Goal: Task Accomplishment & Management: Use online tool/utility

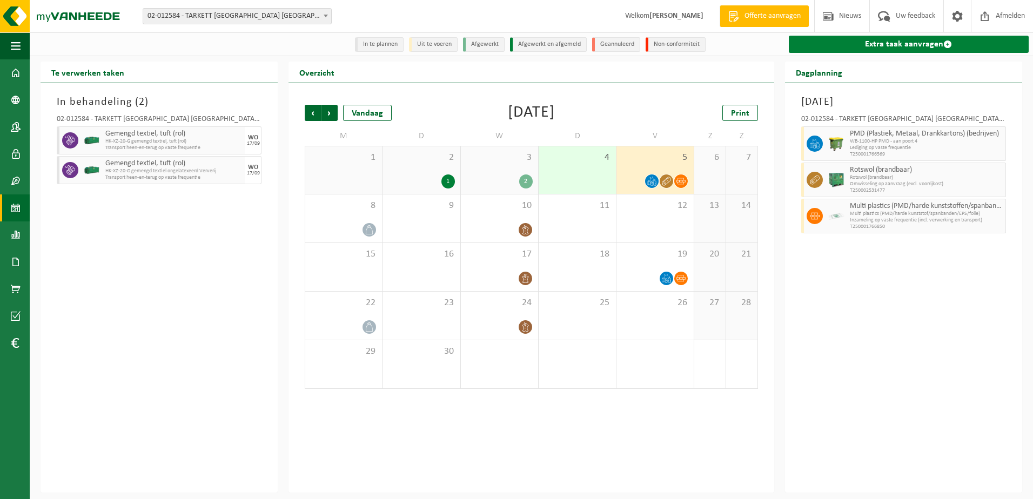
click at [876, 48] on link "Extra taak aanvragen" at bounding box center [909, 44] width 240 height 17
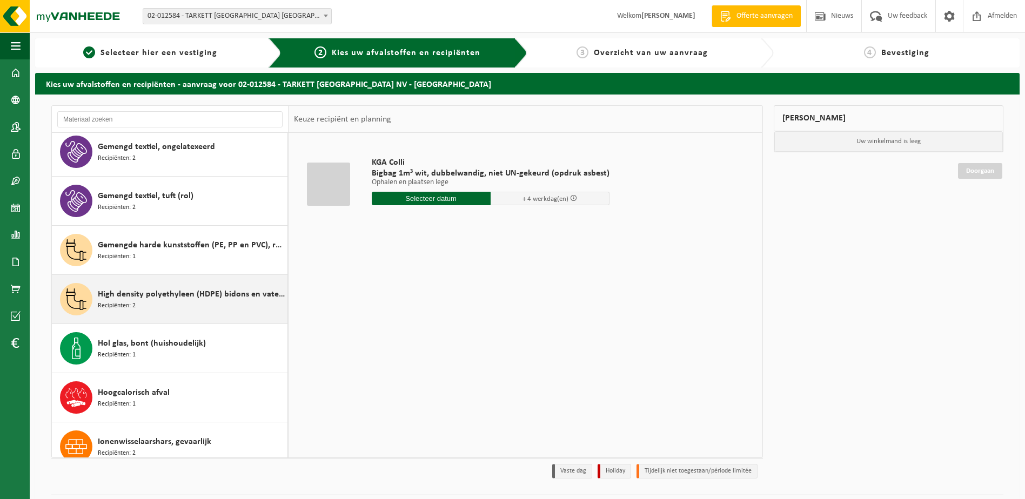
scroll to position [1189, 0]
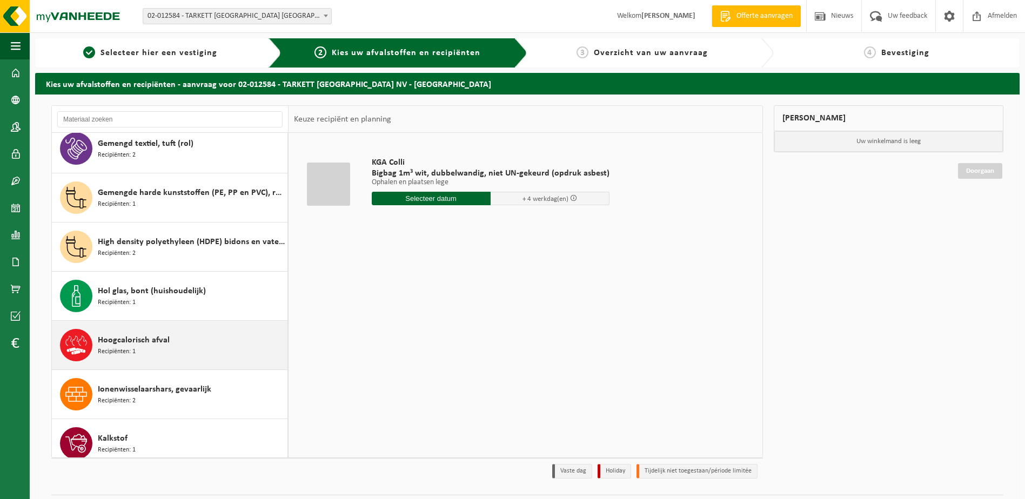
click at [162, 337] on span "Hoogcalorisch afval" at bounding box center [134, 340] width 72 height 13
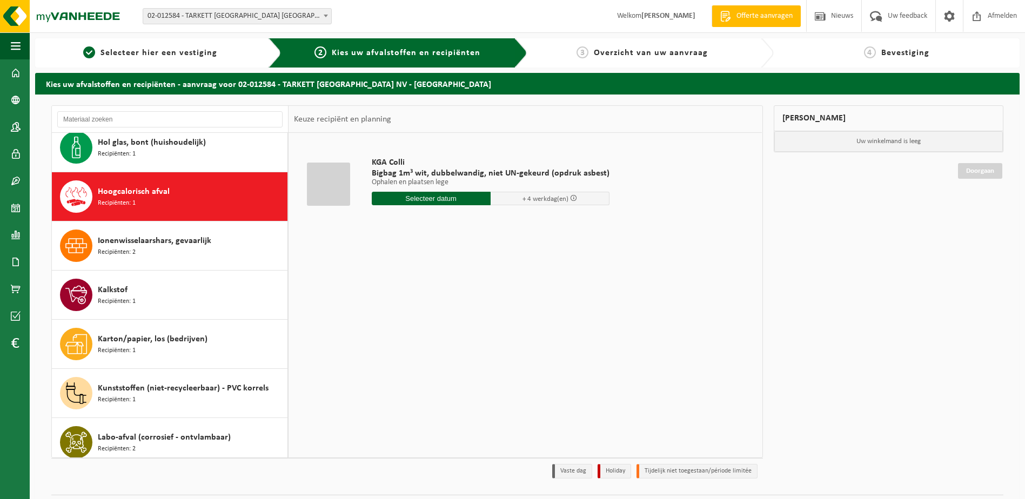
scroll to position [1377, 0]
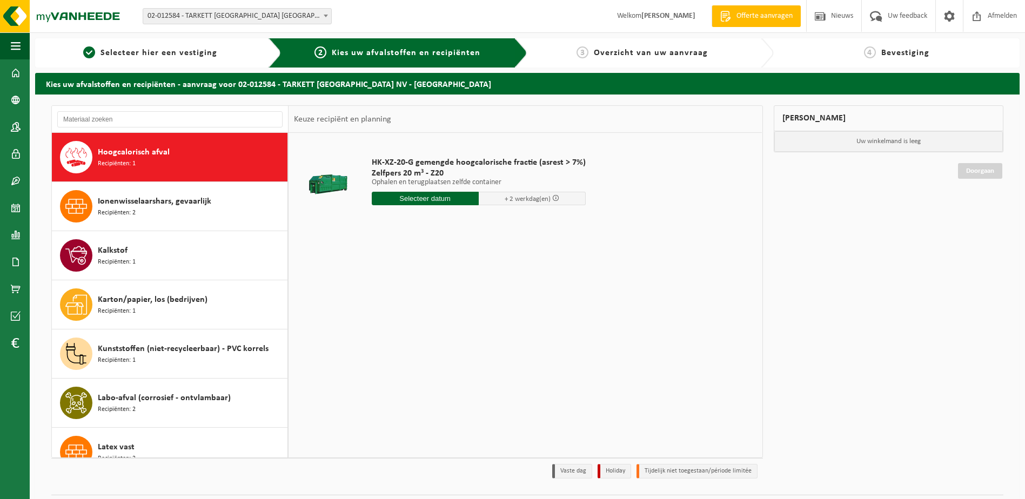
click at [433, 199] on input "text" at bounding box center [425, 199] width 107 height 14
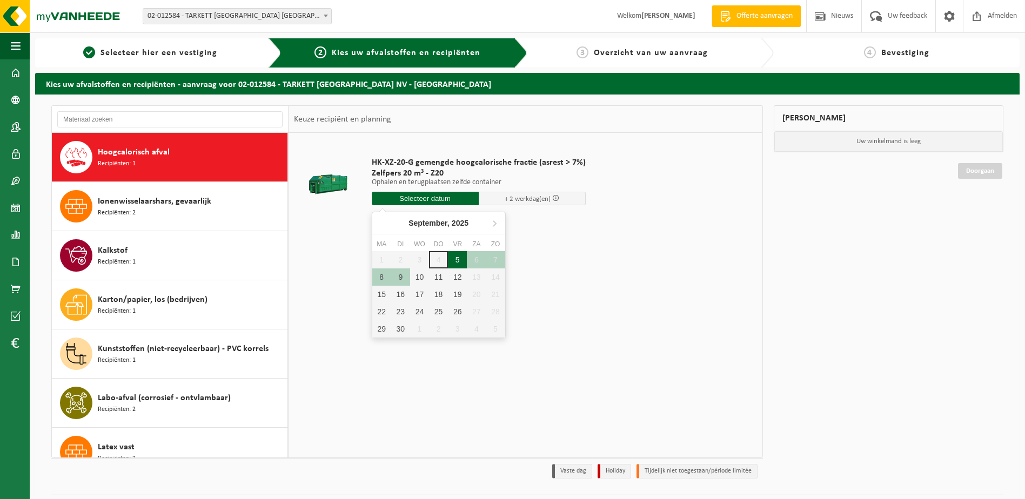
click at [459, 257] on div "5" at bounding box center [457, 259] width 19 height 17
type input "Van 2025-09-05"
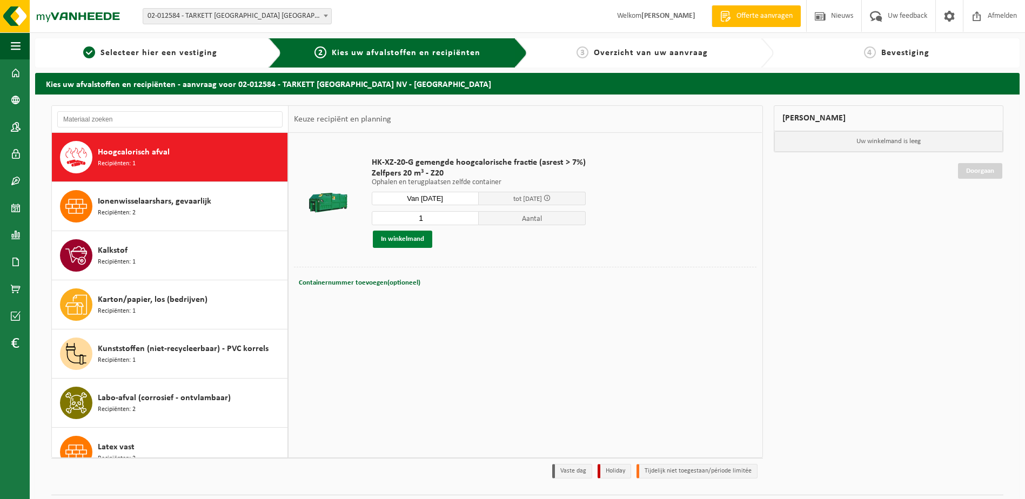
click at [407, 237] on button "In winkelmand" at bounding box center [402, 239] width 59 height 17
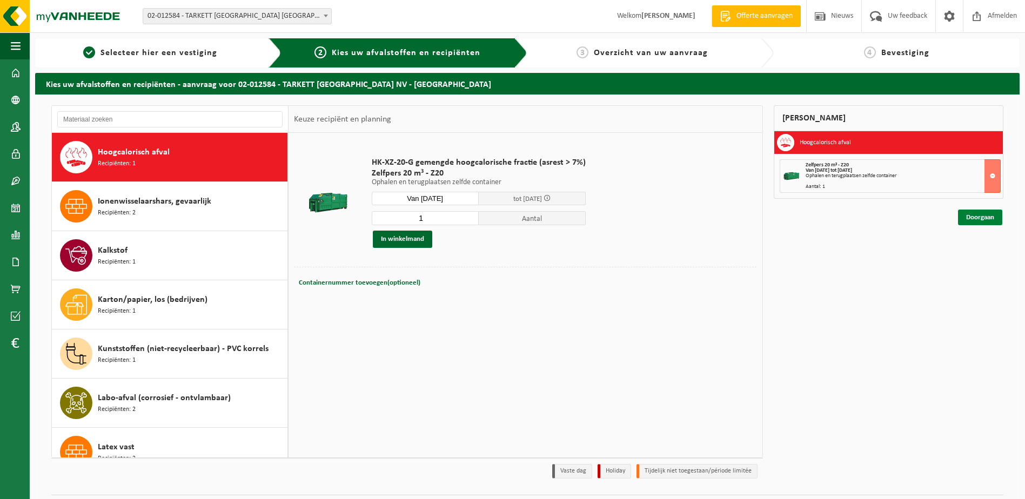
click at [974, 216] on link "Doorgaan" at bounding box center [980, 218] width 44 height 16
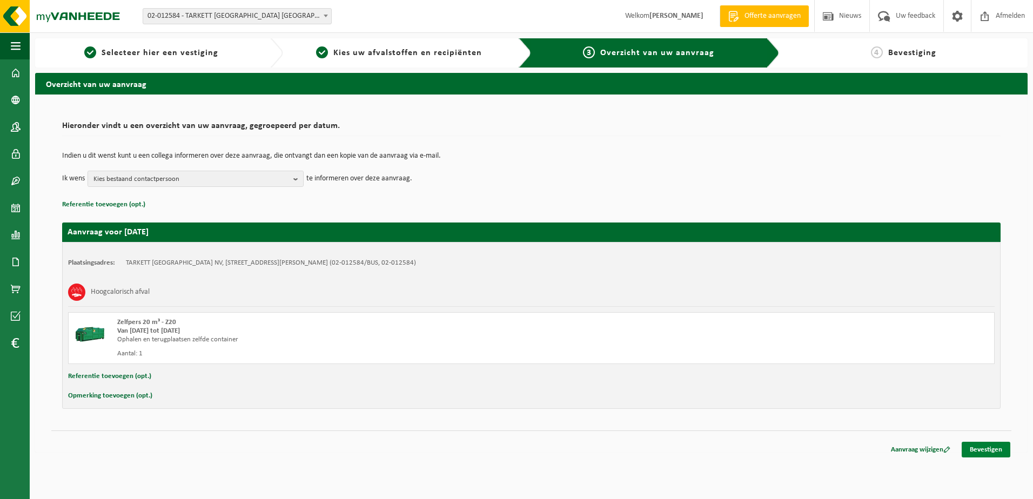
click at [989, 448] on link "Bevestigen" at bounding box center [986, 450] width 49 height 16
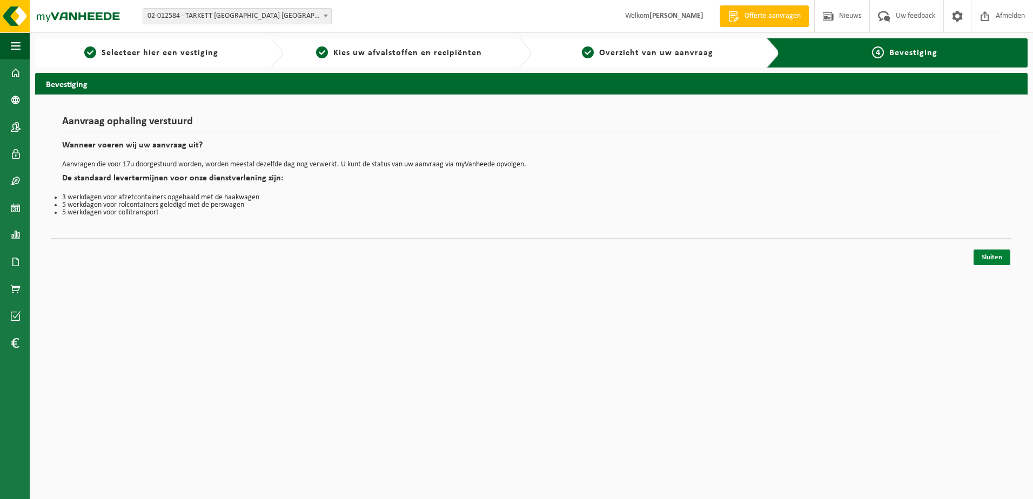
click at [996, 257] on link "Sluiten" at bounding box center [992, 258] width 37 height 16
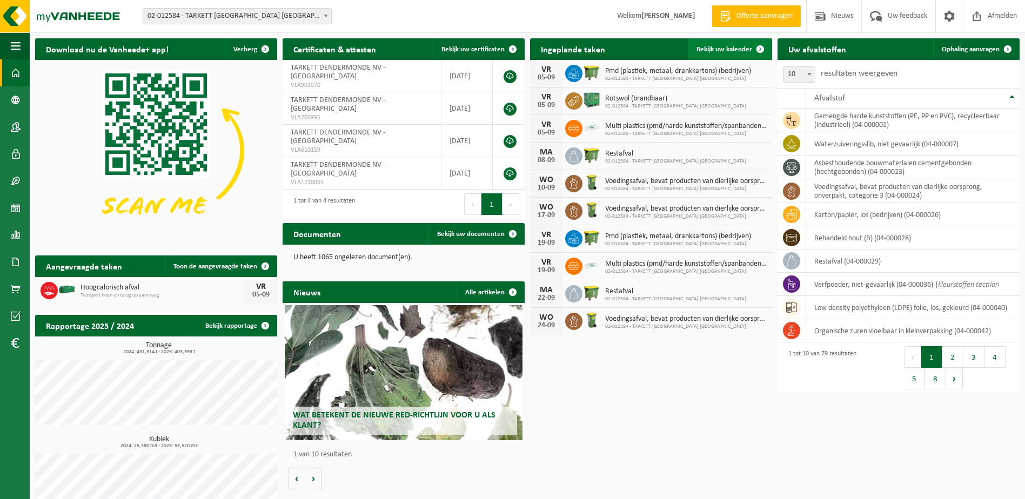
click at [738, 45] on link "Bekijk uw kalender" at bounding box center [729, 49] width 83 height 22
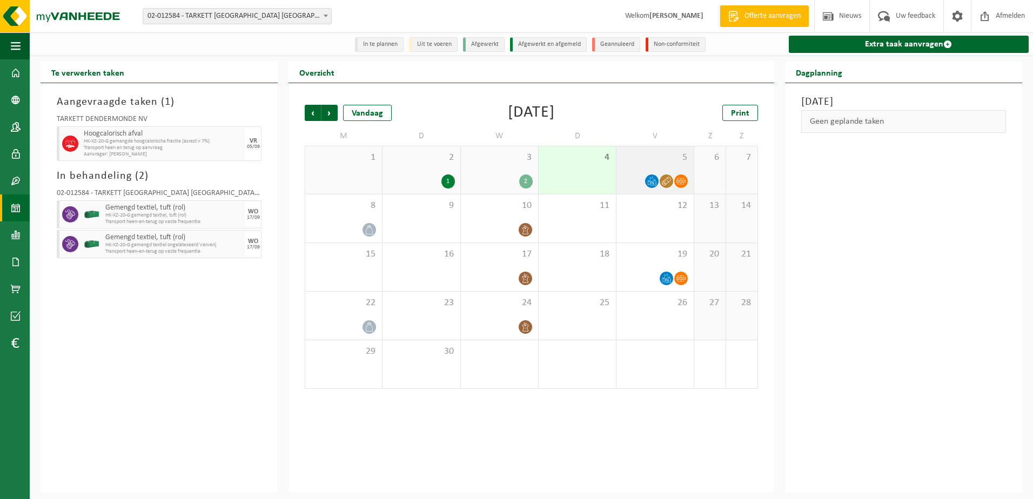
click at [675, 149] on div "5" at bounding box center [654, 170] width 77 height 48
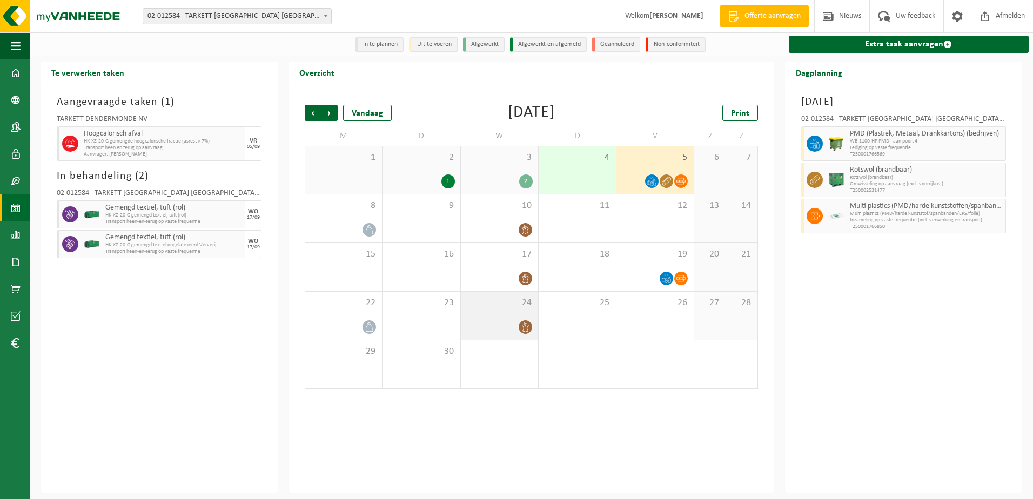
click at [498, 313] on div "24" at bounding box center [499, 316] width 77 height 48
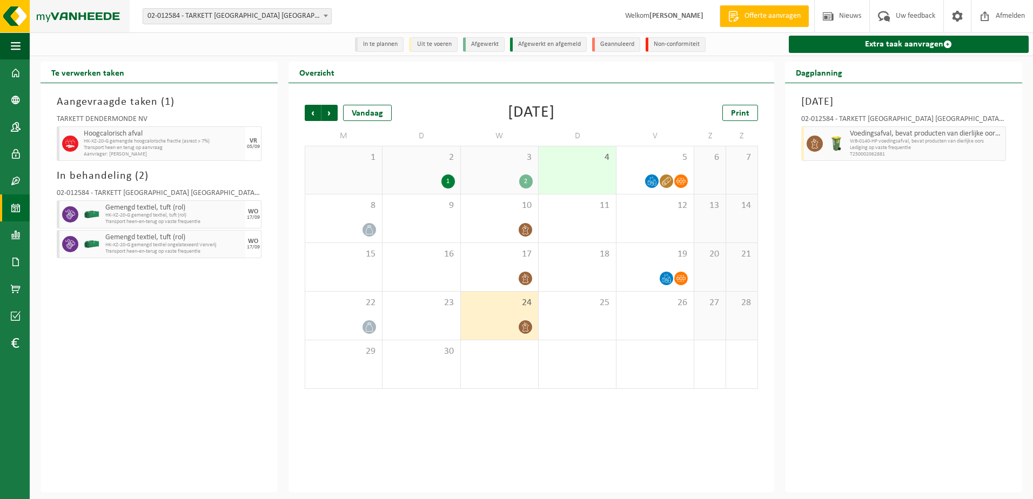
click at [72, 17] on img at bounding box center [65, 16] width 130 height 32
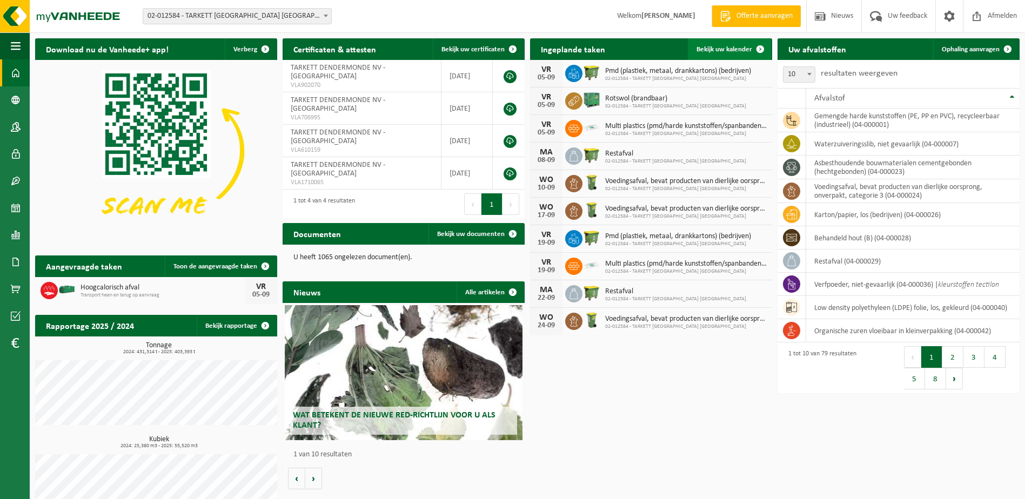
click at [723, 46] on span "Bekijk uw kalender" at bounding box center [724, 49] width 56 height 7
